Goal: Navigation & Orientation: Go to known website

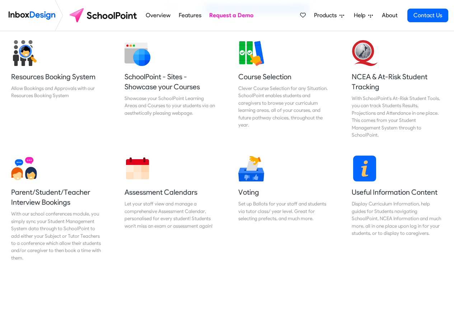
scroll to position [301, 0]
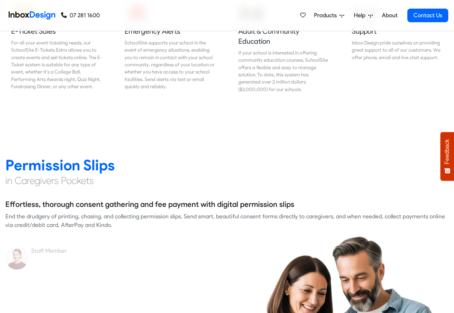
scroll to position [904, 0]
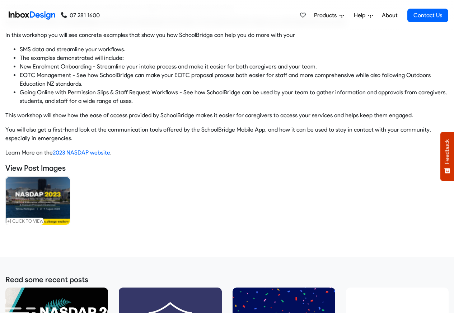
scroll to position [258, 0]
